Goal: Transaction & Acquisition: Purchase product/service

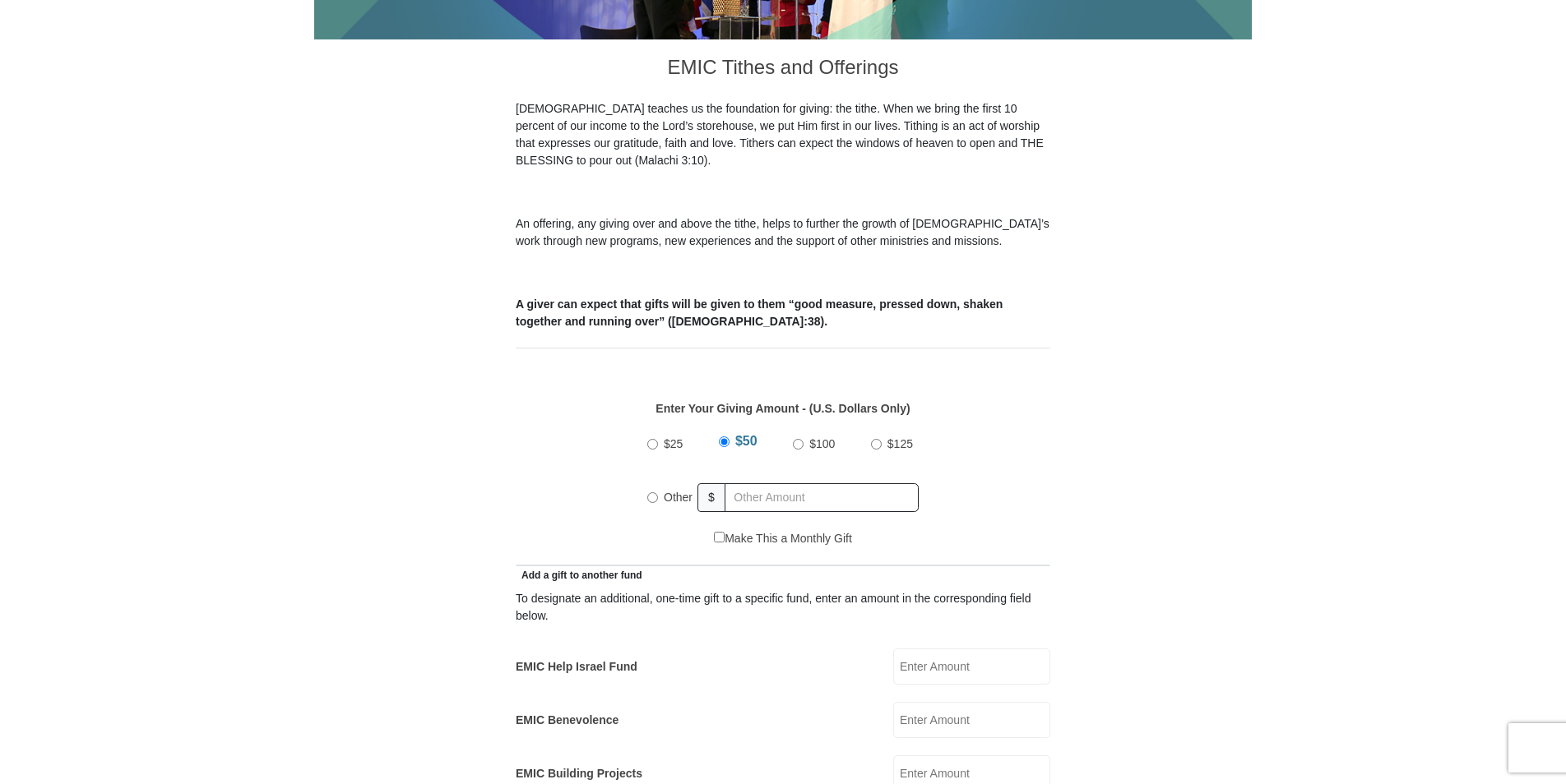
scroll to position [479, 0]
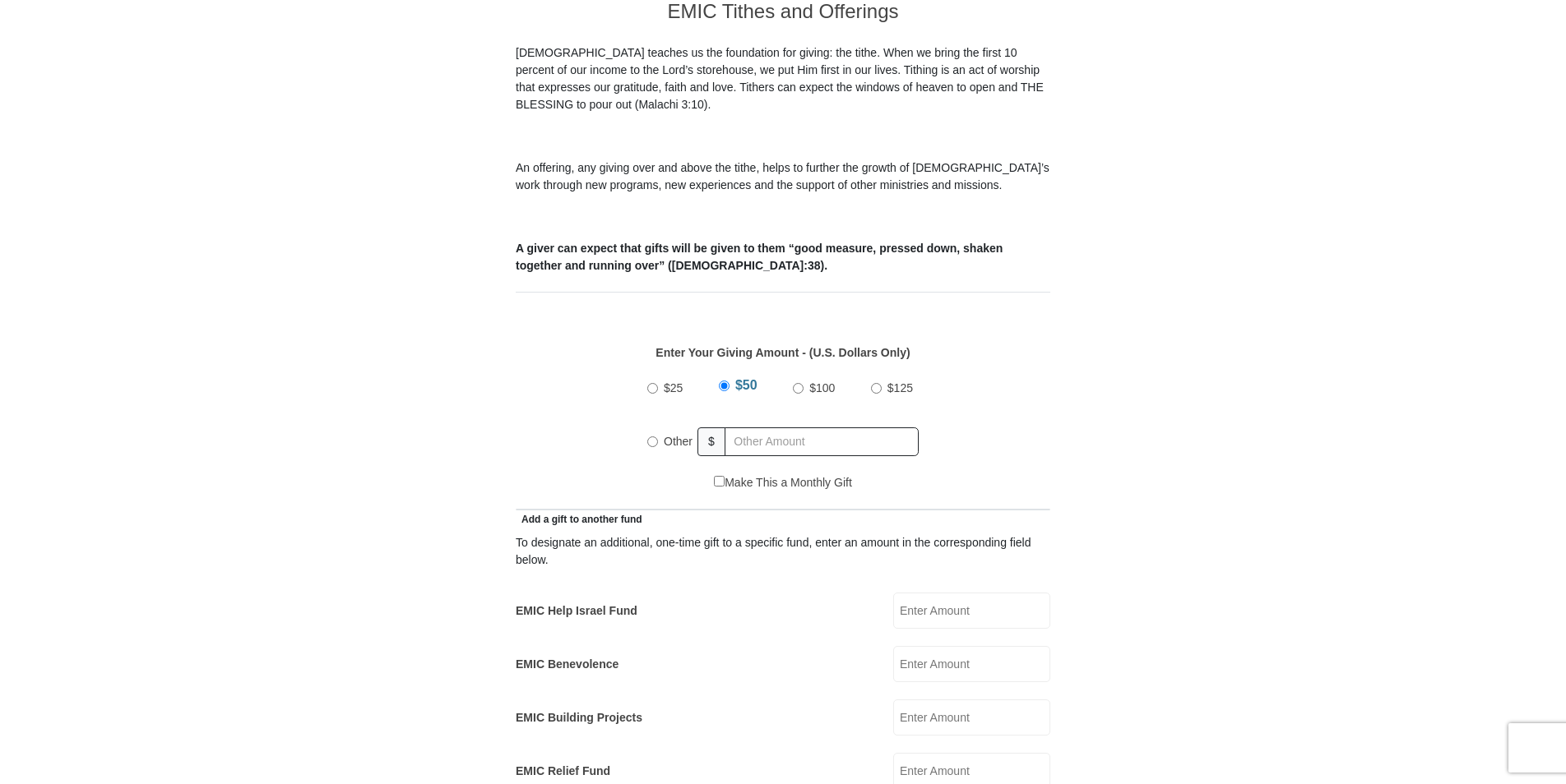
click at [653, 436] on input "Other" at bounding box center [652, 441] width 10 height 10
radio input "true"
type input "208.00"
click at [911, 595] on input "EMIC Help Israel Fund" at bounding box center [972, 611] width 157 height 37
type input "8.00"
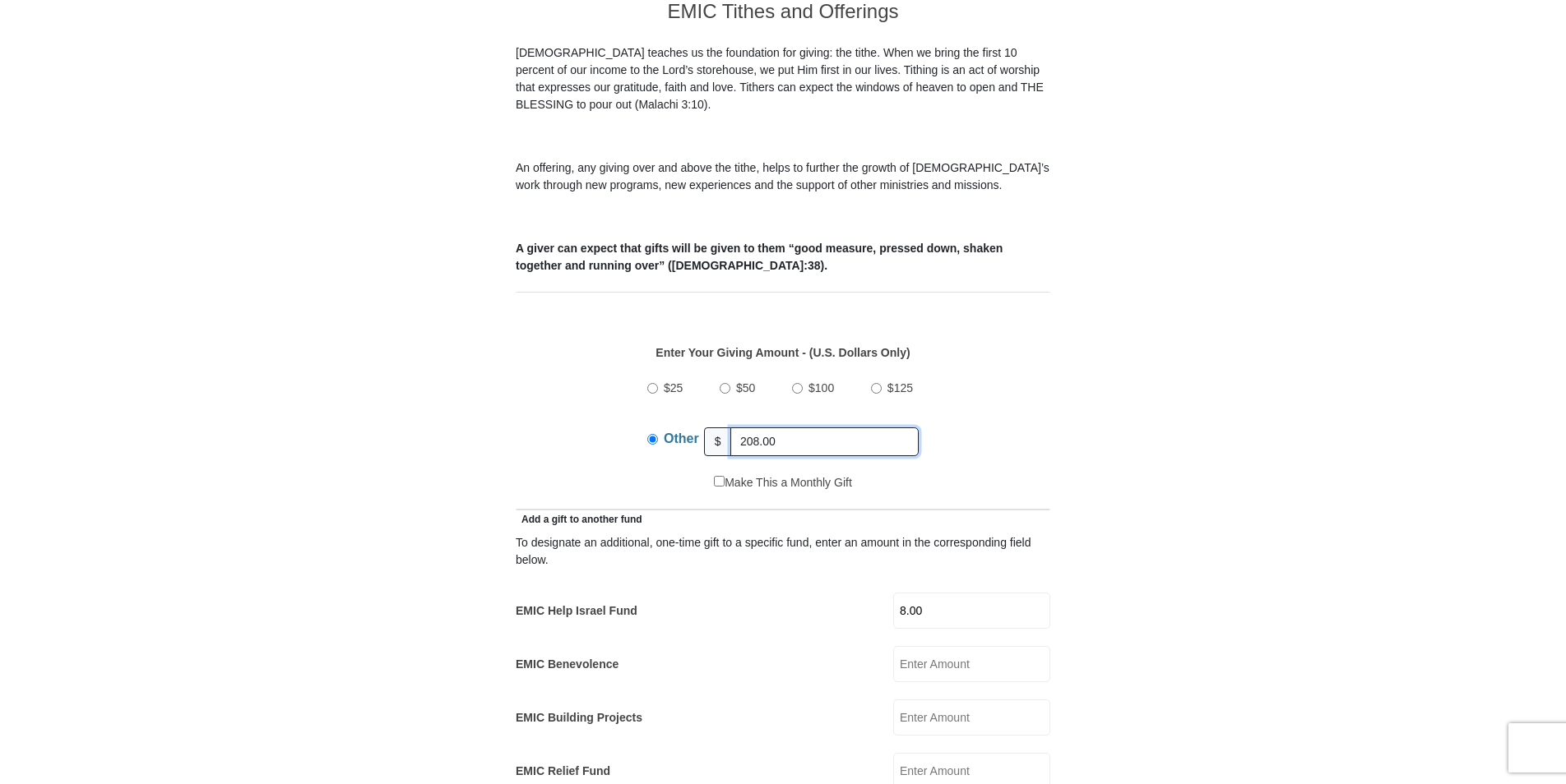
drag, startPoint x: 790, startPoint y: 414, endPoint x: 747, endPoint y: 415, distance: 43.0
click at [747, 427] on input "208.00" at bounding box center [824, 441] width 188 height 29
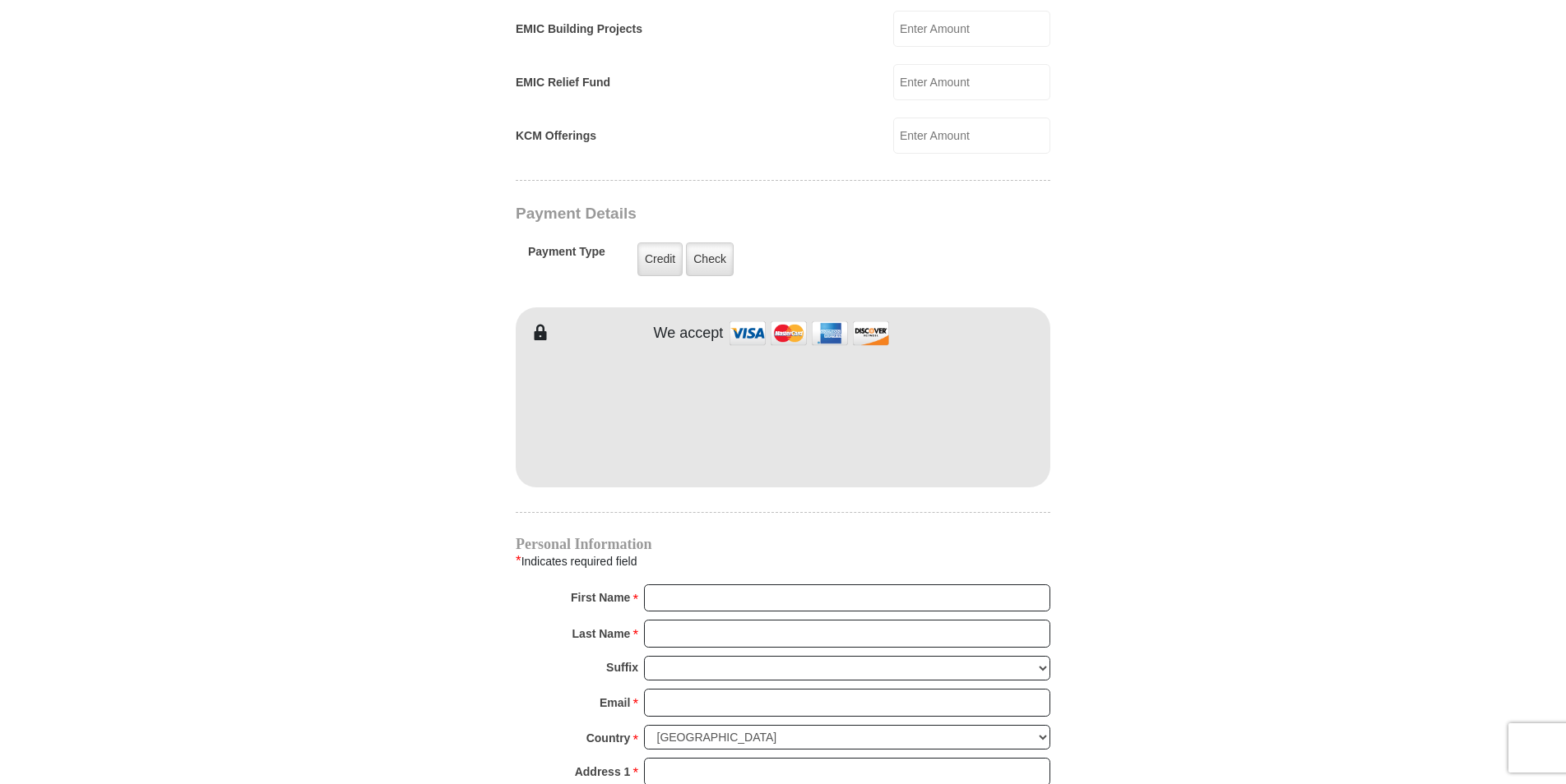
scroll to position [1152, 0]
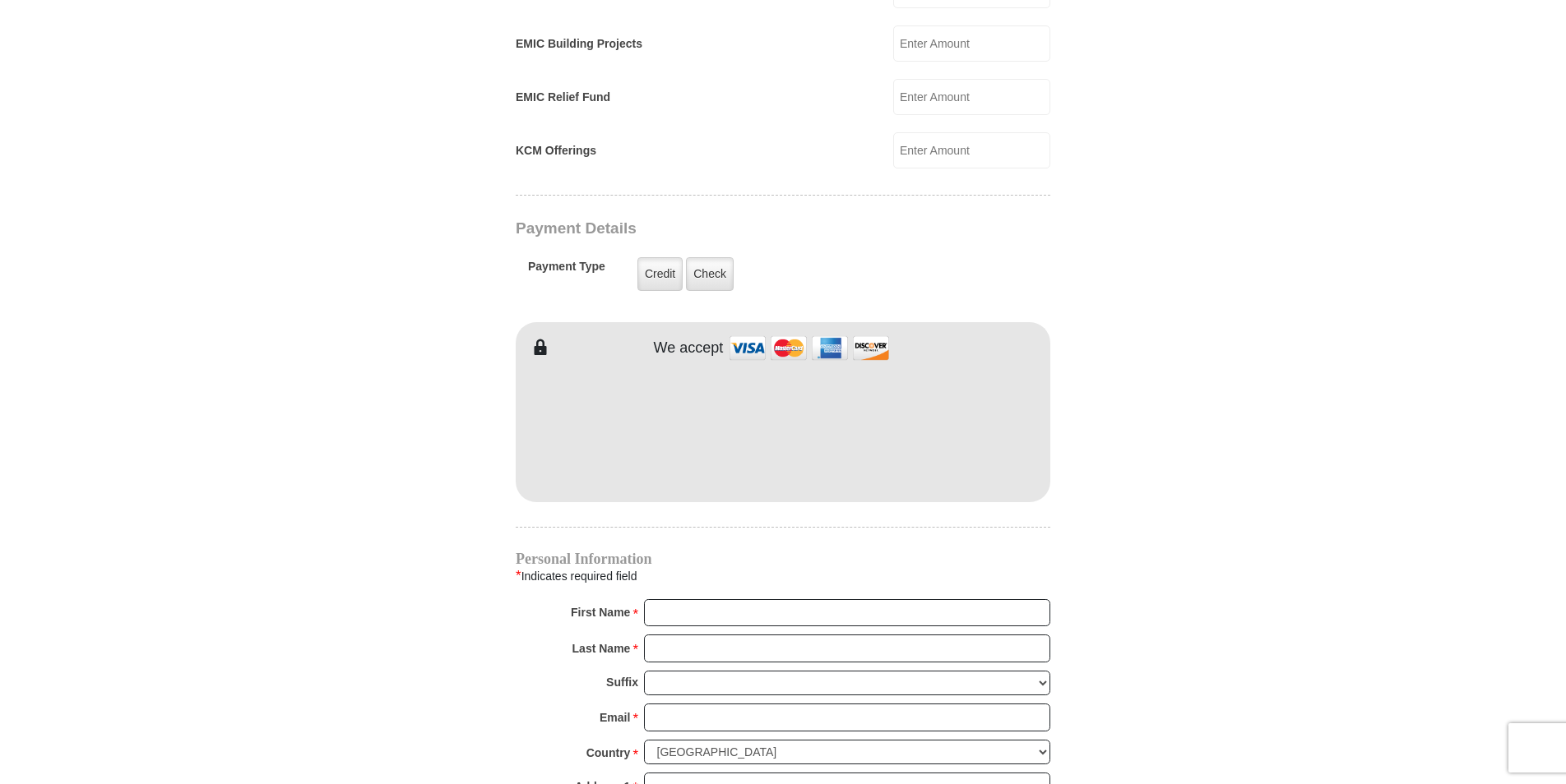
type input "205.00"
click at [682, 599] on input "First Name *" at bounding box center [847, 614] width 407 height 28
type input "Lonnie & Sheila"
type input "Richardson"
type input "shetranslr@charter.net"
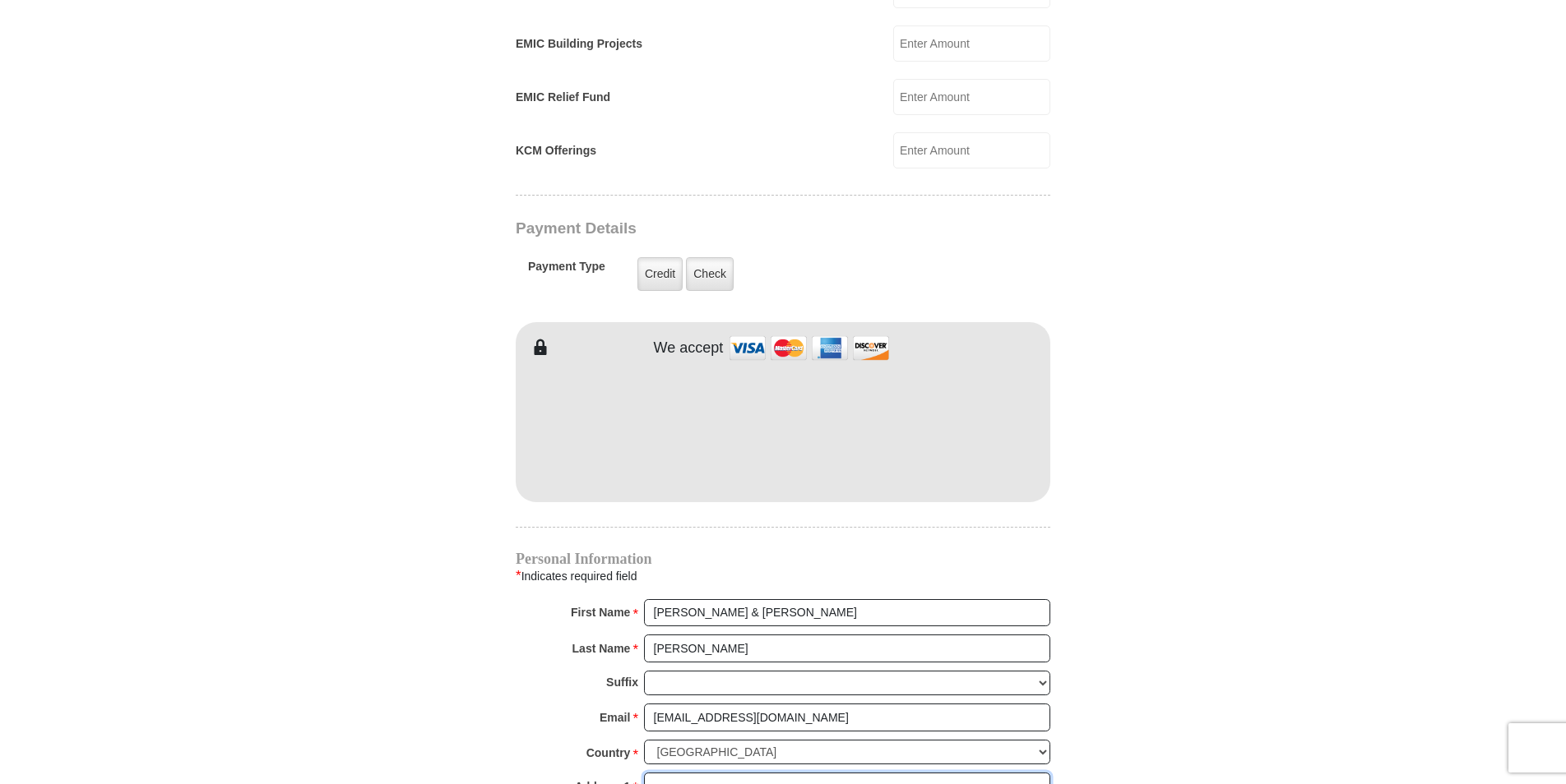
type input "508 Odie Dr"
type input "Fort Worth"
select select "TX"
type input "76108"
type input "8173784778"
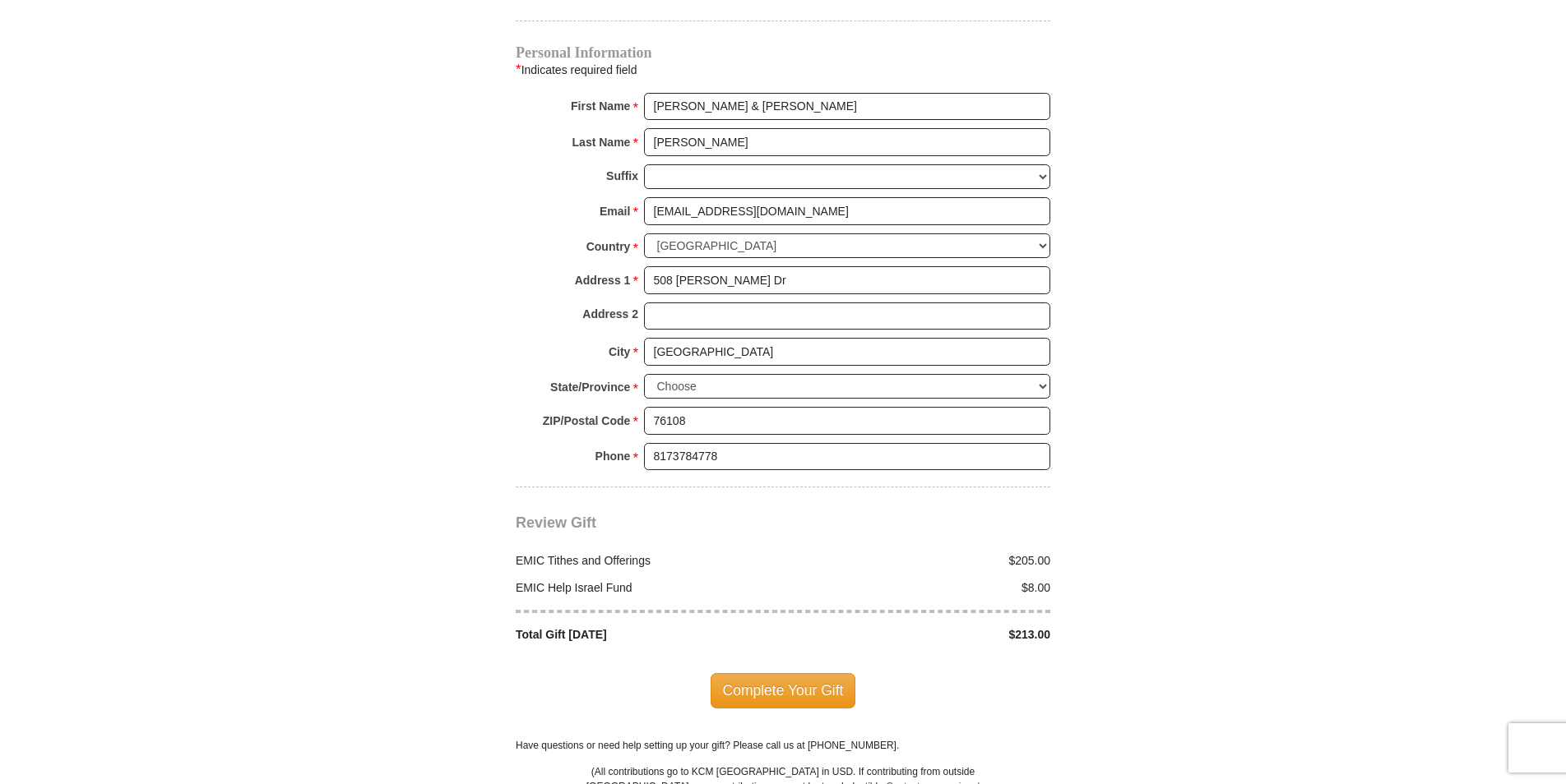
scroll to position [1672, 0]
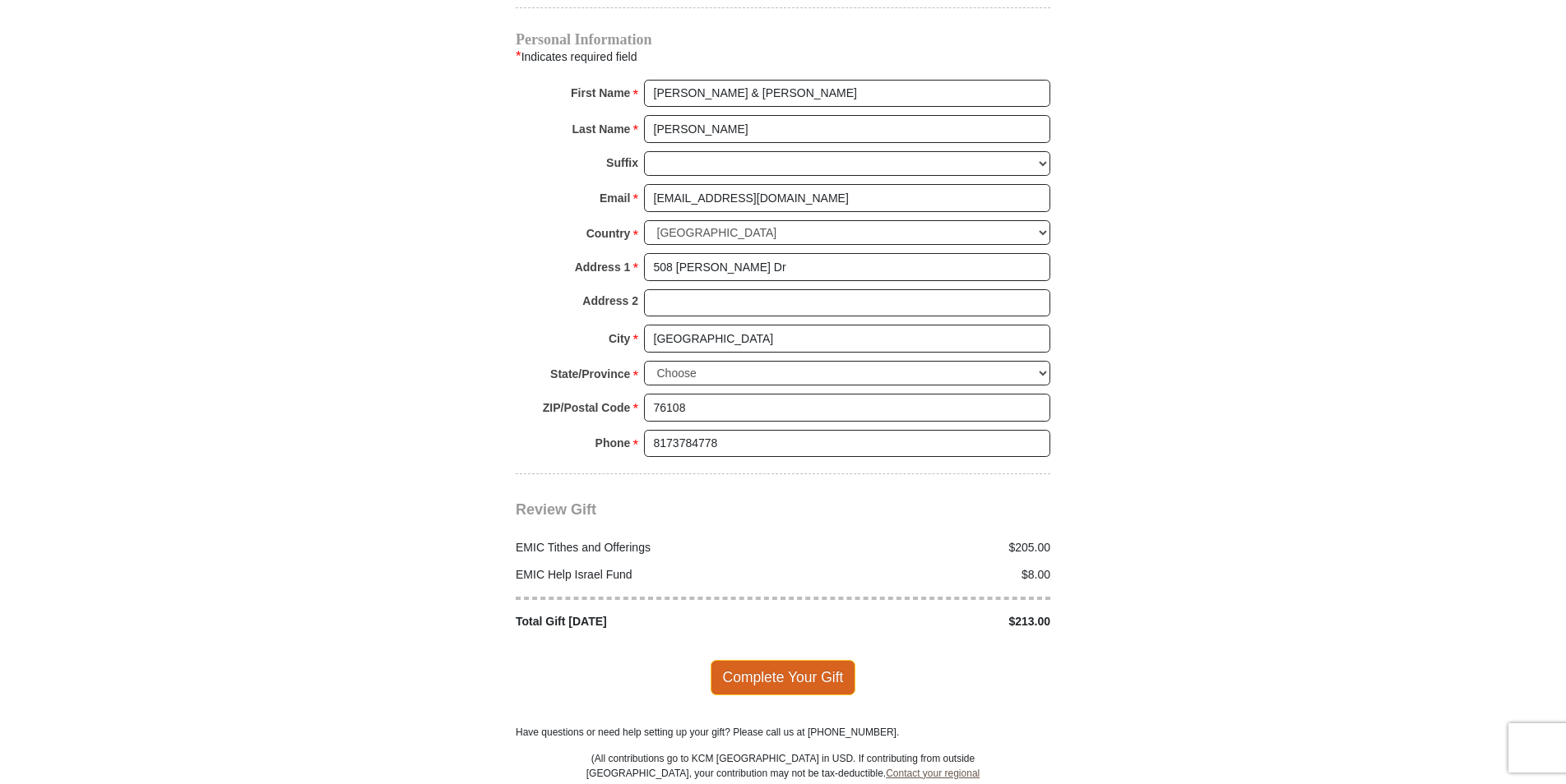
click at [743, 660] on span "Complete Your Gift" at bounding box center [783, 677] width 145 height 35
